Goal: Find specific fact: Find specific fact

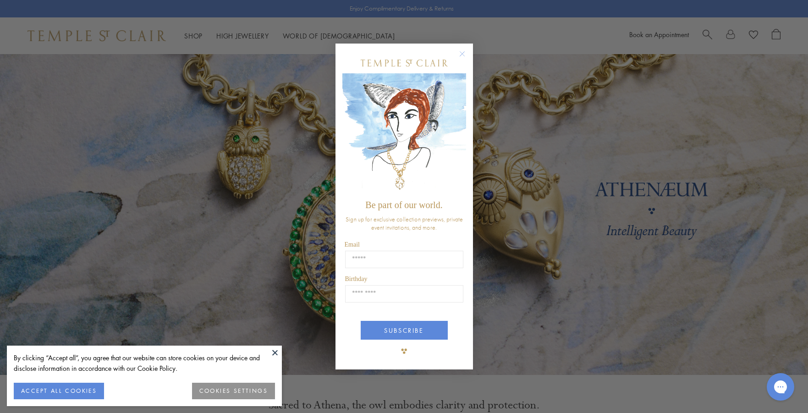
click at [463, 58] on circle "Close dialog" at bounding box center [462, 53] width 11 height 11
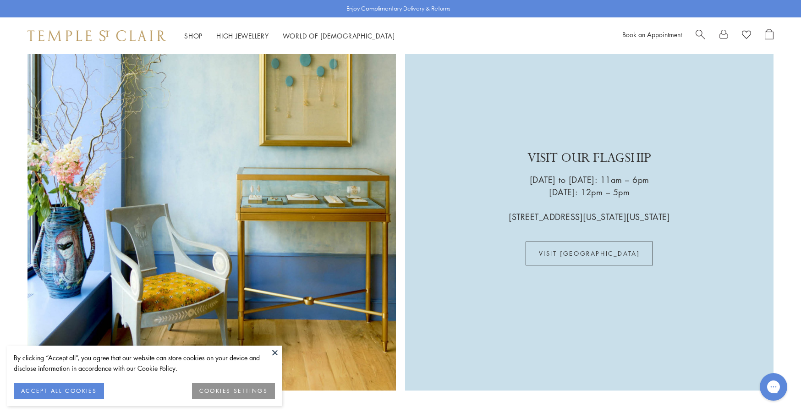
scroll to position [2521, 0]
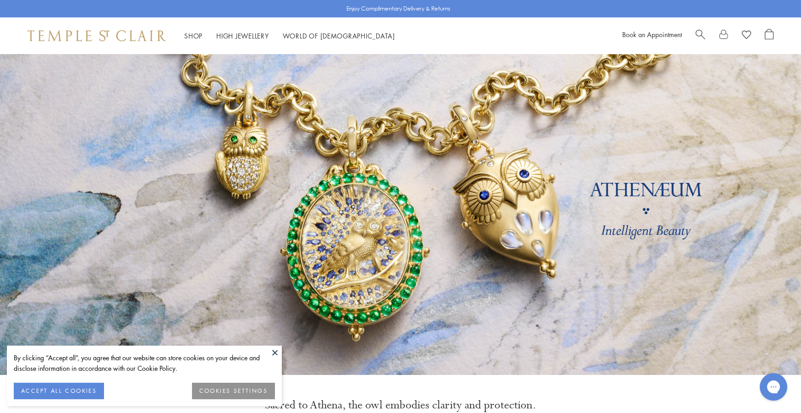
click at [702, 32] on span "Search" at bounding box center [701, 34] width 10 height 10
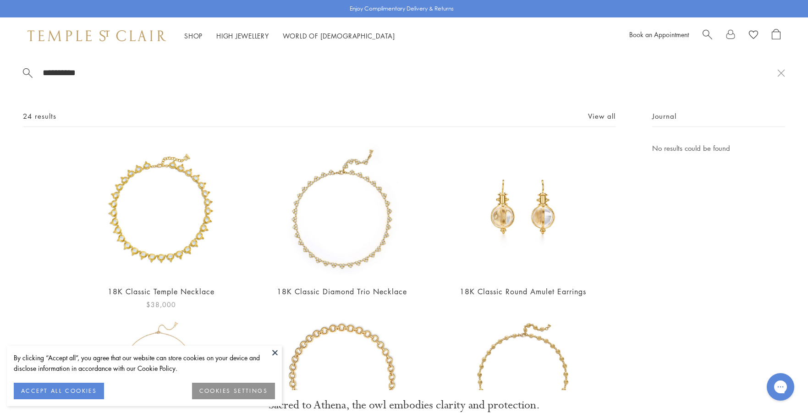
type input "**********"
click at [182, 288] on link "18K Classic Temple Necklace" at bounding box center [161, 292] width 107 height 10
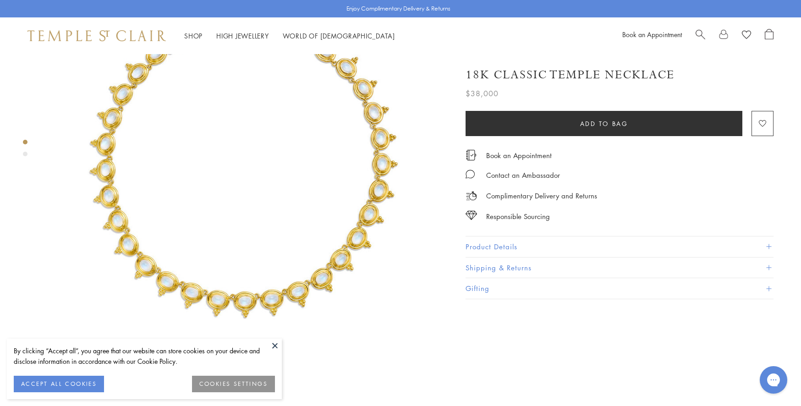
click at [480, 242] on button "Product Details" at bounding box center [620, 247] width 308 height 21
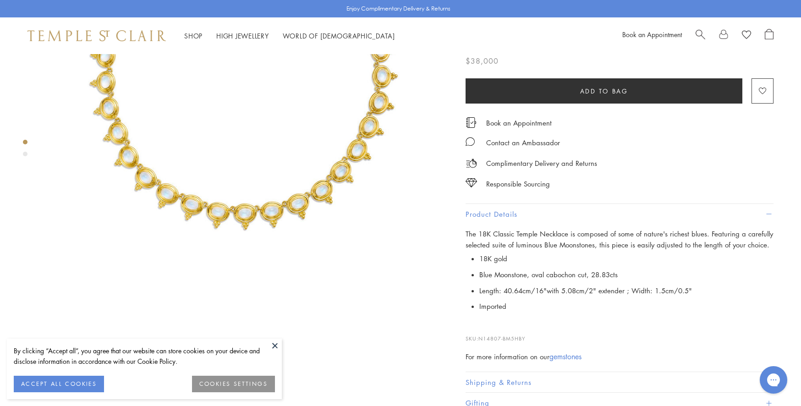
scroll to position [183, 0]
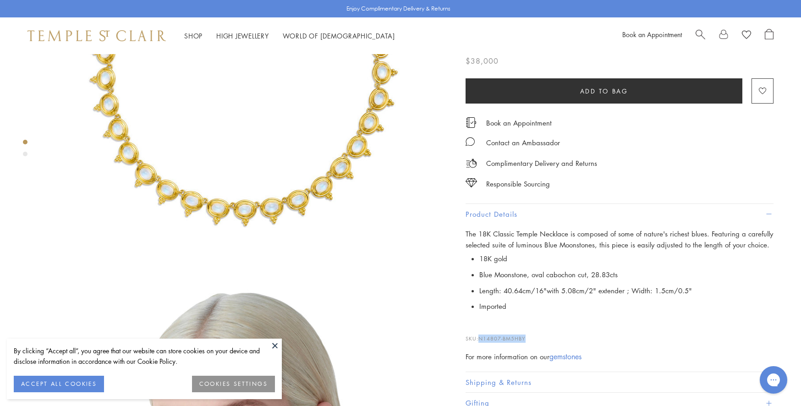
drag, startPoint x: 524, startPoint y: 338, endPoint x: 481, endPoint y: 336, distance: 43.1
click at [481, 336] on span "N14807-BM5HBY" at bounding box center [502, 338] width 47 height 7
copy span "N14807-BM5HBY"
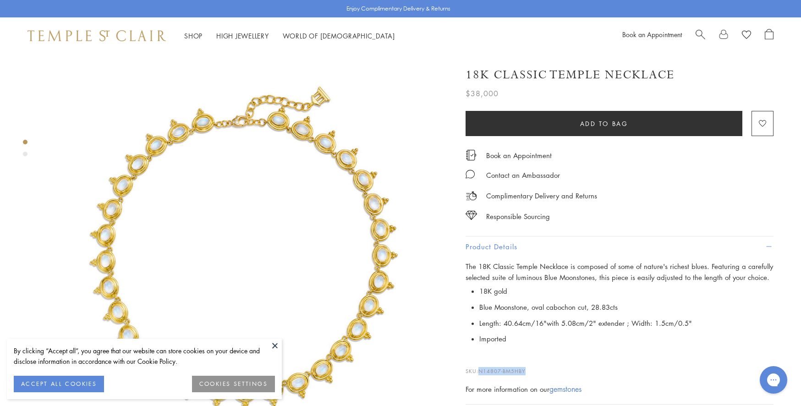
scroll to position [0, 0]
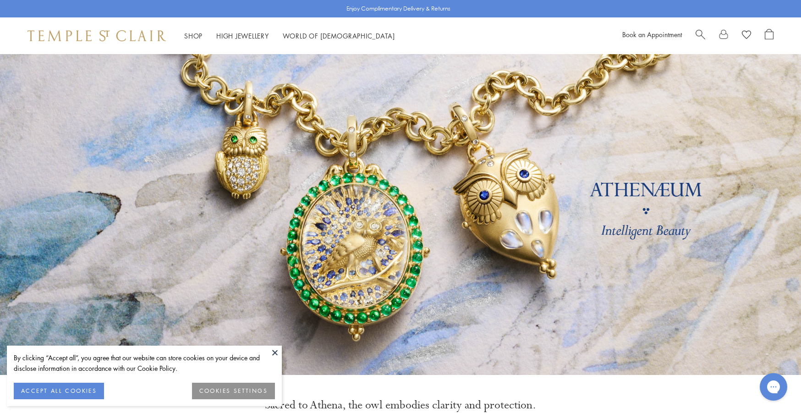
click at [695, 36] on div "Book an Appointment" at bounding box center [698, 36] width 151 height 14
click at [698, 33] on span "Search" at bounding box center [701, 34] width 10 height 10
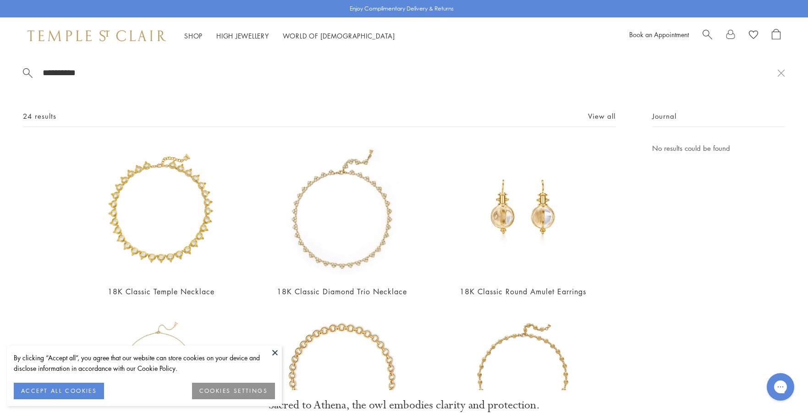
drag, startPoint x: 86, startPoint y: 72, endPoint x: 73, endPoint y: 74, distance: 12.5
click at [73, 74] on input "**********" at bounding box center [410, 72] width 736 height 11
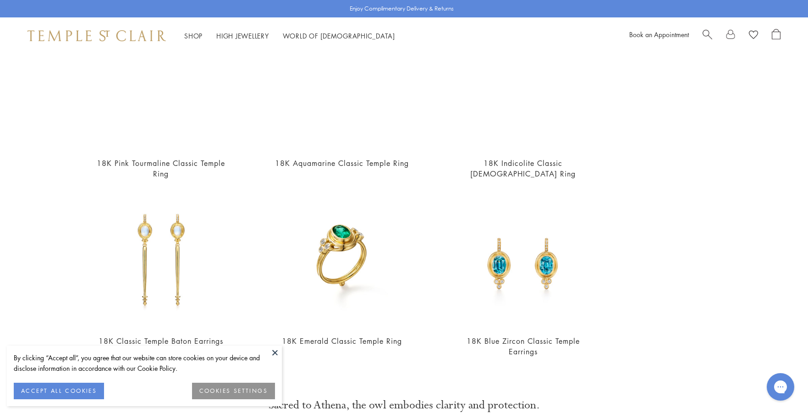
scroll to position [480, 0]
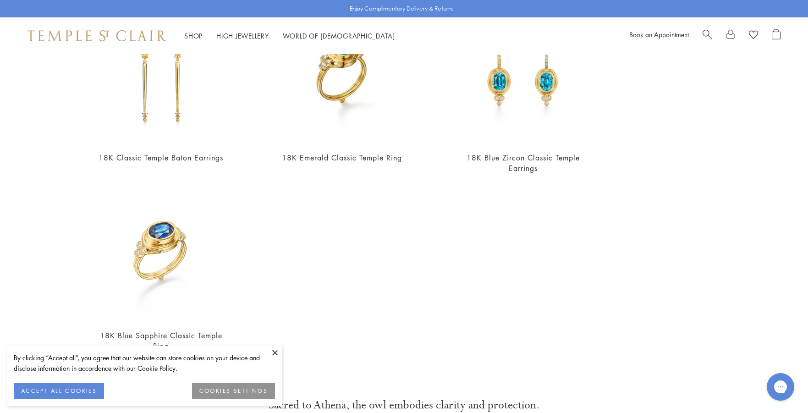
type input "**********"
